Goal: Transaction & Acquisition: Download file/media

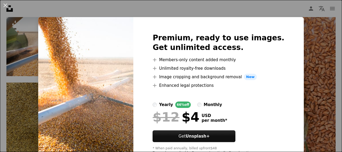
click at [300, 30] on div "An X shape Premium, ready to use images. Get unlimited access. A plus sign Memb…" at bounding box center [171, 76] width 342 height 152
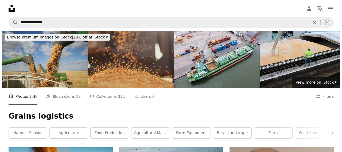
scroll to position [53, 0]
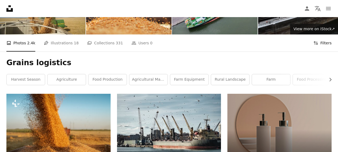
click at [326, 43] on button "Filters Filters" at bounding box center [323, 42] width 18 height 17
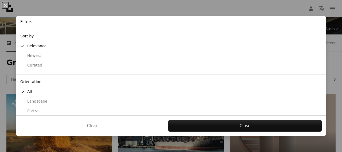
scroll to position [60, 0]
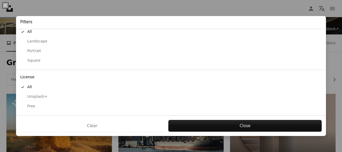
click at [24, 105] on div "button" at bounding box center [22, 106] width 5 height 5
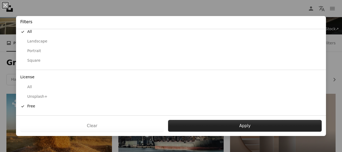
click at [202, 125] on button "Apply" at bounding box center [245, 126] width 154 height 12
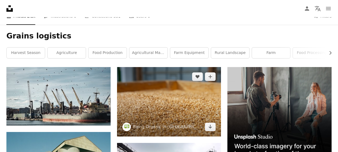
scroll to position [107, 0]
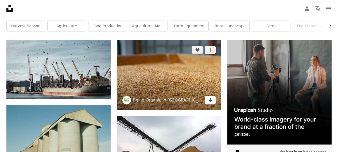
click at [212, 101] on icon "Arrow pointing down" at bounding box center [210, 100] width 4 height 6
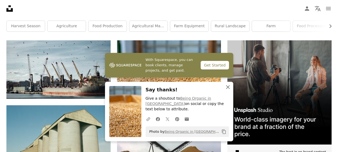
click at [229, 90] on icon "An X shape" at bounding box center [228, 87] width 6 height 6
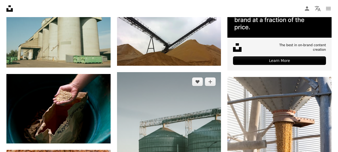
scroll to position [241, 0]
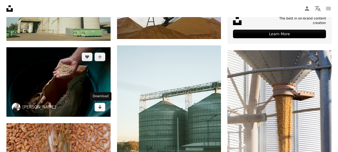
click at [101, 107] on icon "Arrow pointing down" at bounding box center [100, 107] width 4 height 6
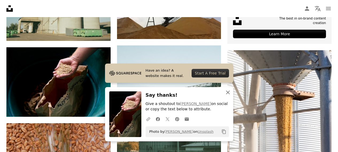
click at [229, 92] on icon "An X shape" at bounding box center [228, 92] width 6 height 6
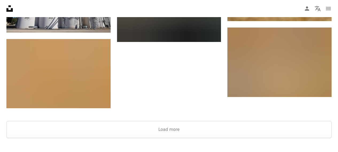
scroll to position [829, 0]
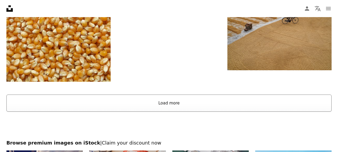
click at [176, 104] on button "Load more" at bounding box center [168, 103] width 325 height 17
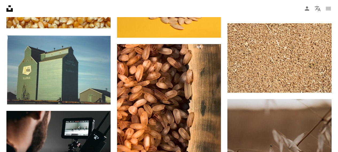
scroll to position [909, 0]
